Goal: Navigation & Orientation: Find specific page/section

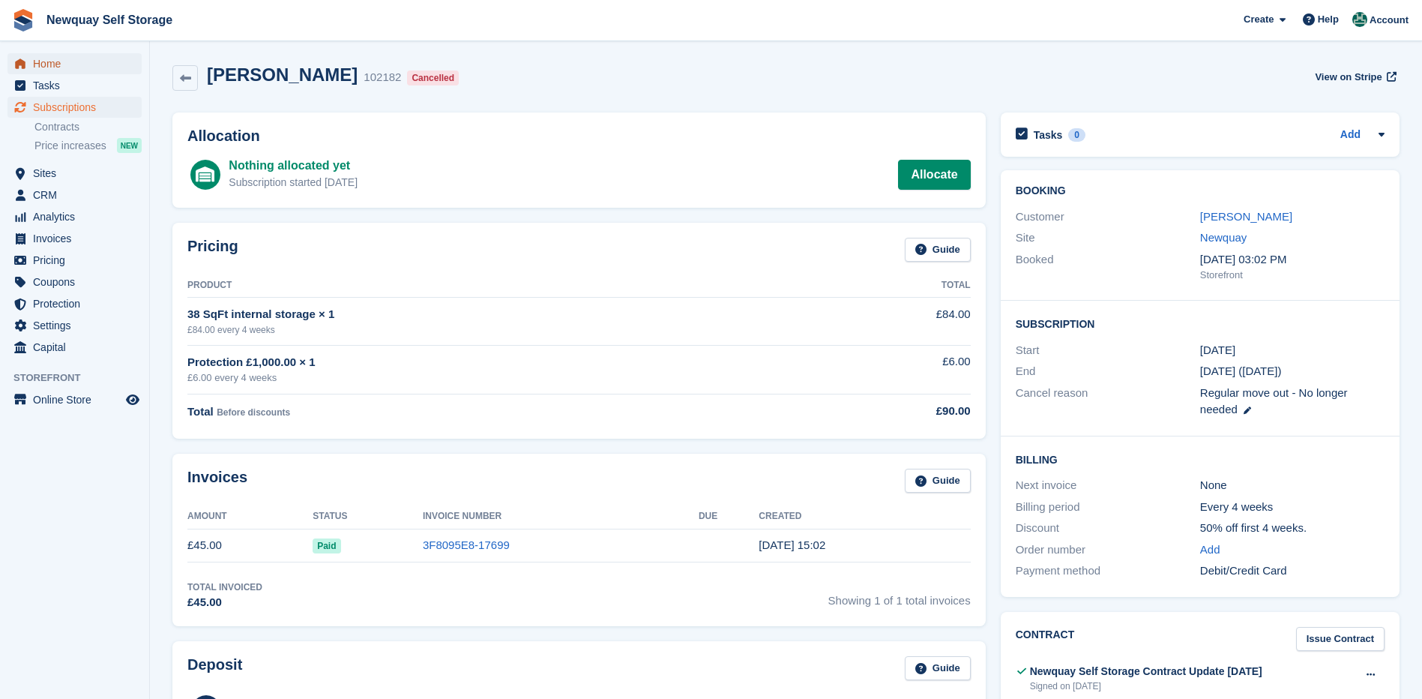
click at [46, 60] on span "Home" at bounding box center [78, 63] width 90 height 21
